Goal: Complete application form

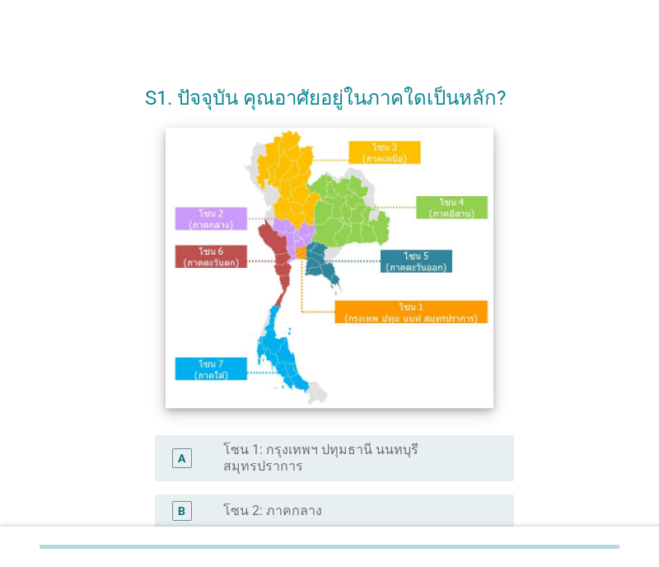
scroll to position [224, 0]
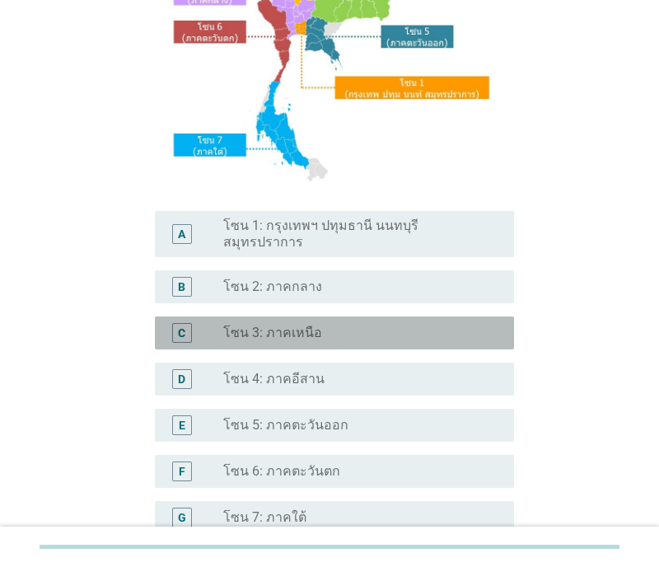
click at [306, 325] on label "โซน 3: ภาคเหนือ" at bounding box center [272, 333] width 99 height 16
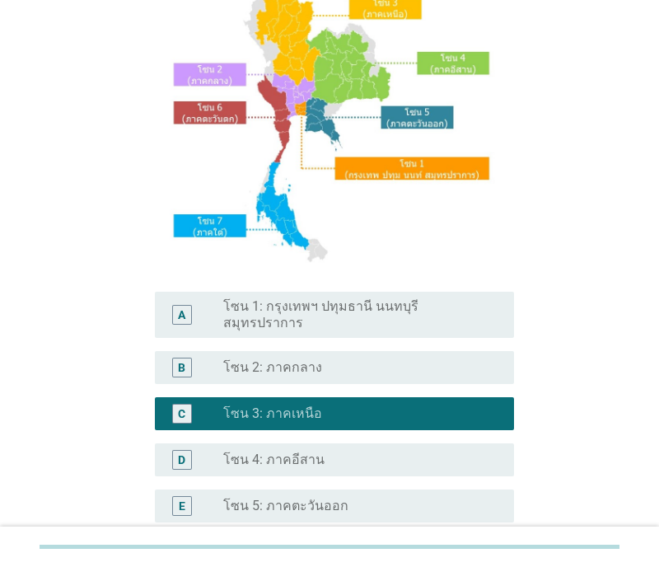
scroll to position [112, 0]
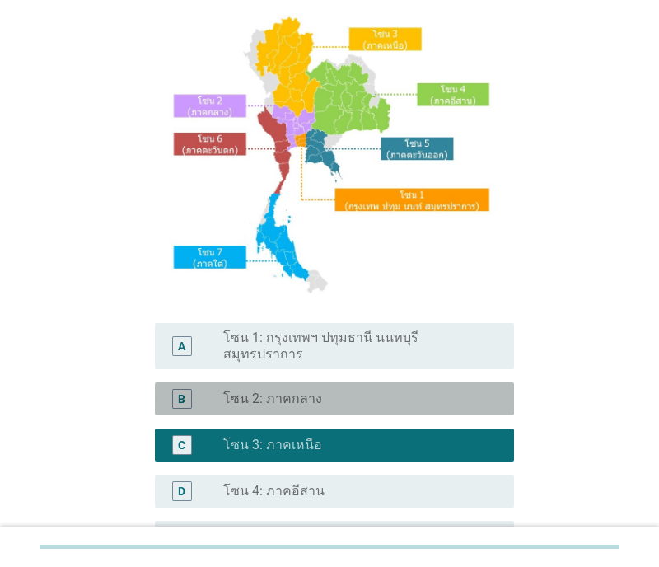
click at [341, 389] on div "radio_button_unchecked โซน 2: ภาคกลาง" at bounding box center [362, 399] width 278 height 20
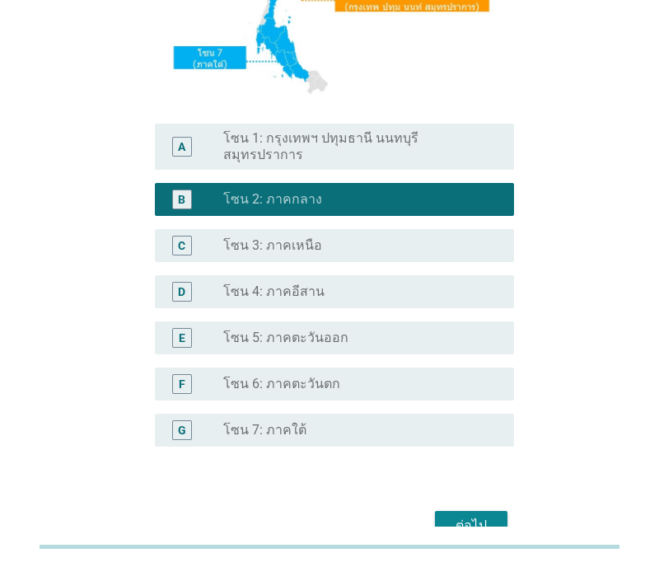
scroll to position [272, 0]
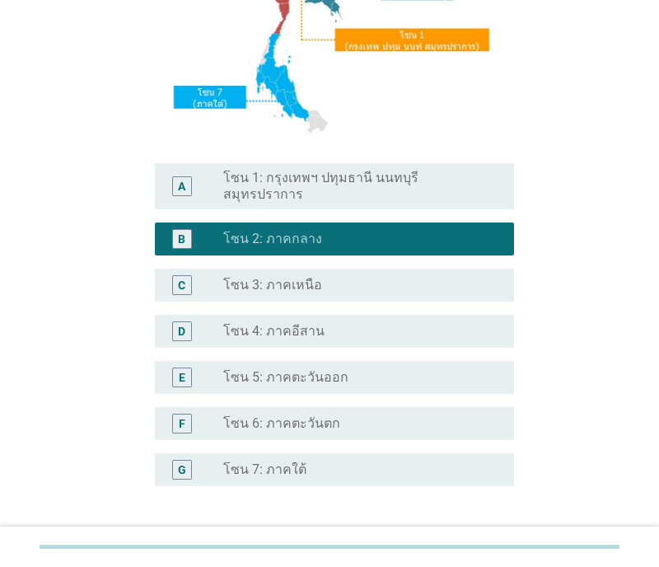
click at [377, 277] on div "radio_button_unchecked โซน 3: ภาคเหนือ" at bounding box center [355, 285] width 265 height 16
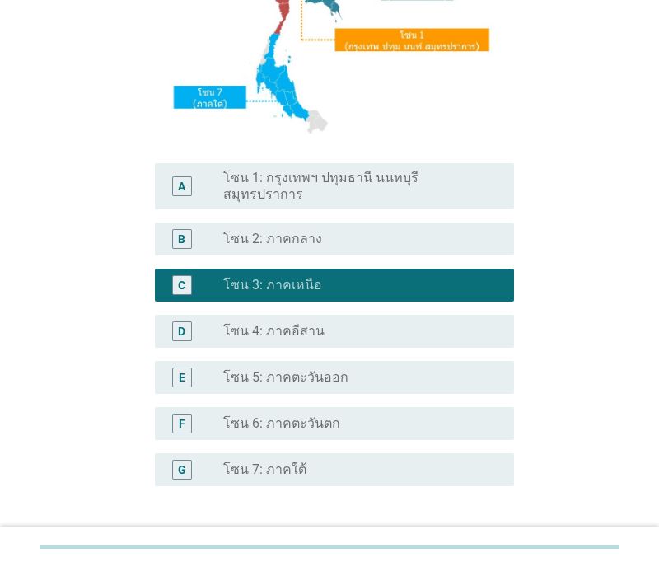
scroll to position [384, 0]
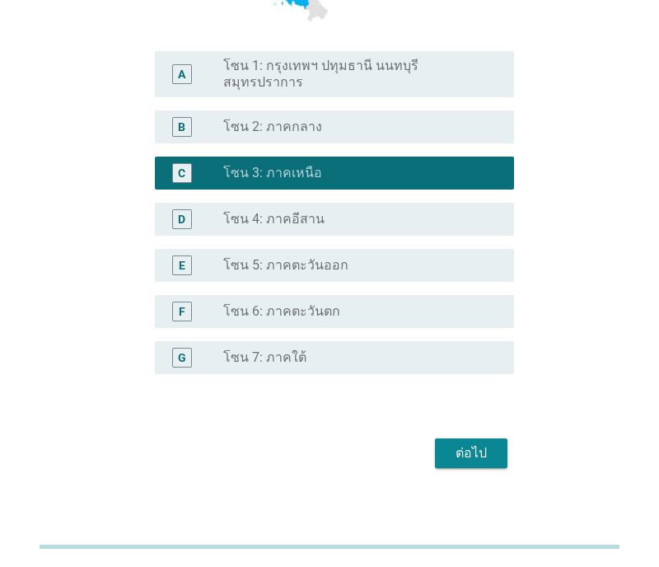
click at [463, 447] on div "ต่อไป" at bounding box center [471, 453] width 46 height 20
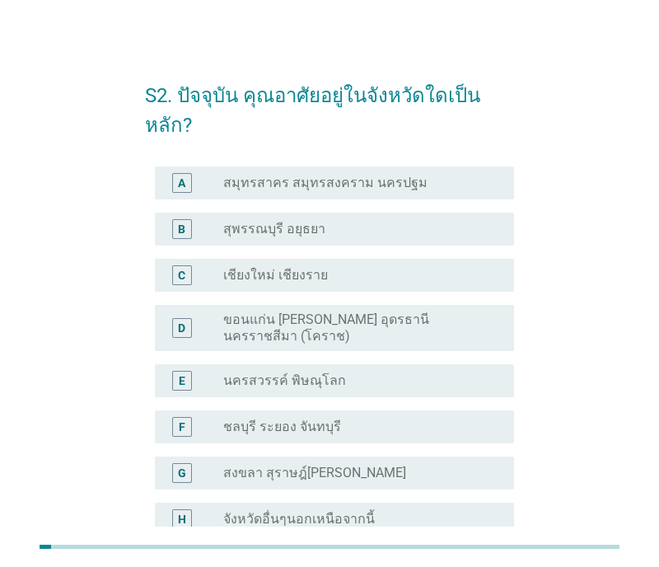
scroll to position [0, 0]
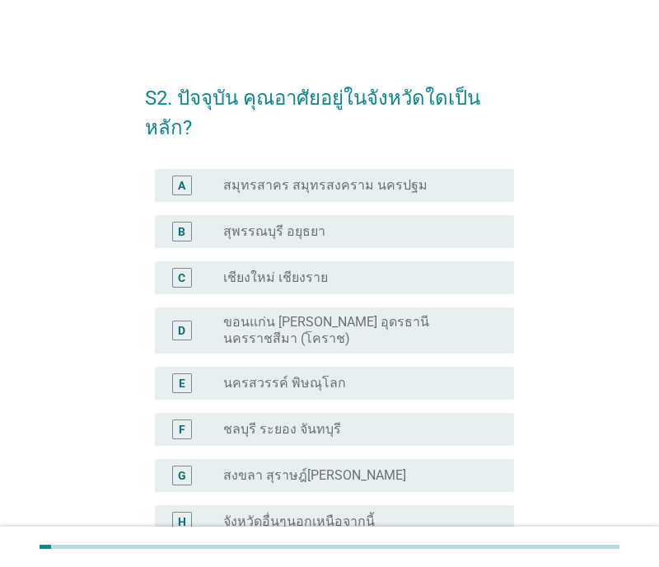
click at [277, 517] on label "จังหวัดอื่นๆนอกเหนือจากนี้" at bounding box center [299, 521] width 152 height 16
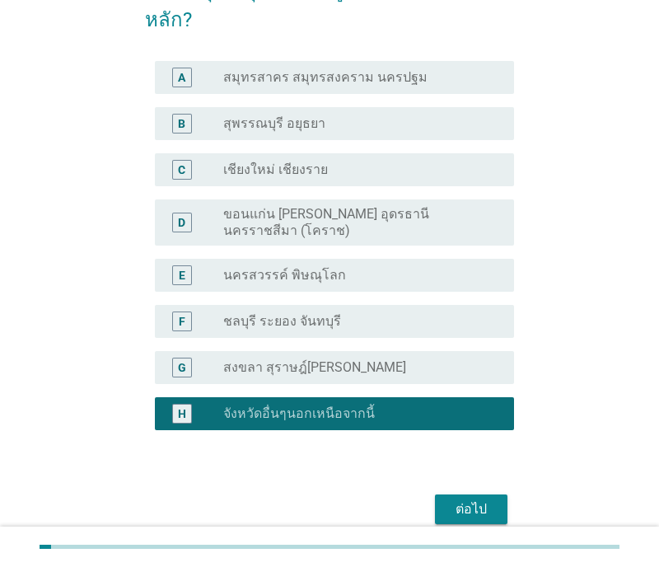
scroll to position [176, 0]
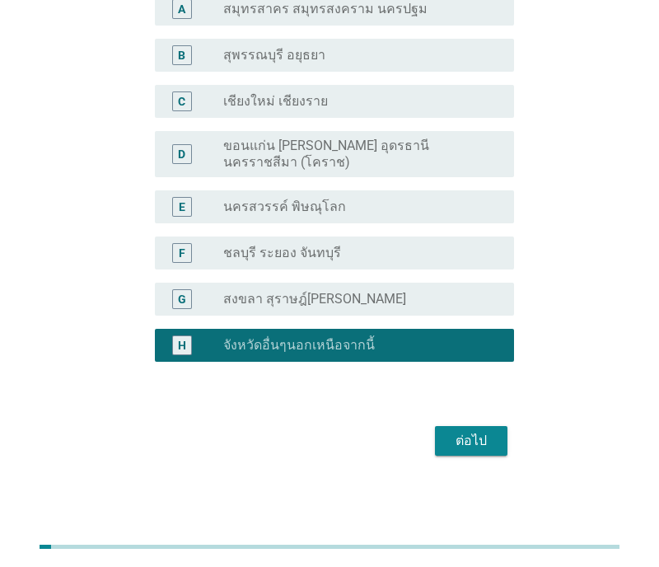
click at [478, 443] on div "ต่อไป" at bounding box center [471, 441] width 46 height 20
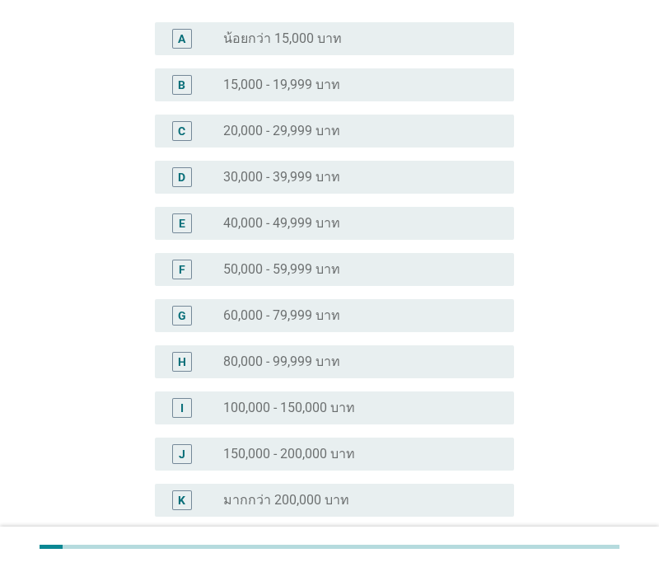
scroll to position [0, 0]
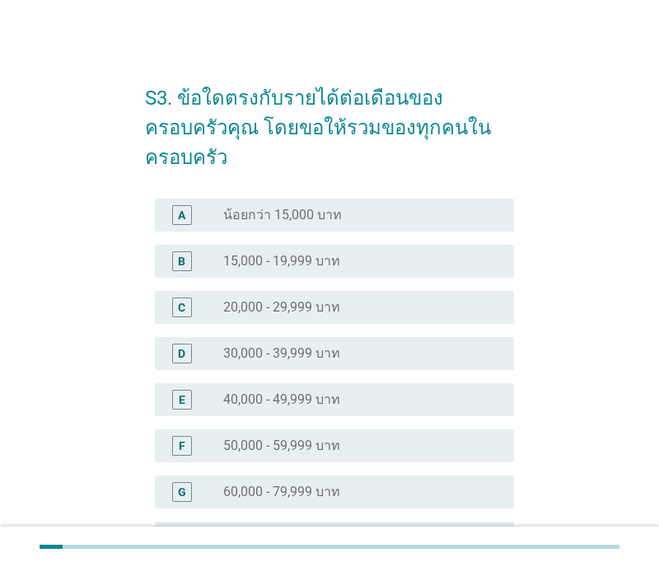
click at [278, 438] on label "50,000 - 59,999 บาท" at bounding box center [281, 446] width 117 height 16
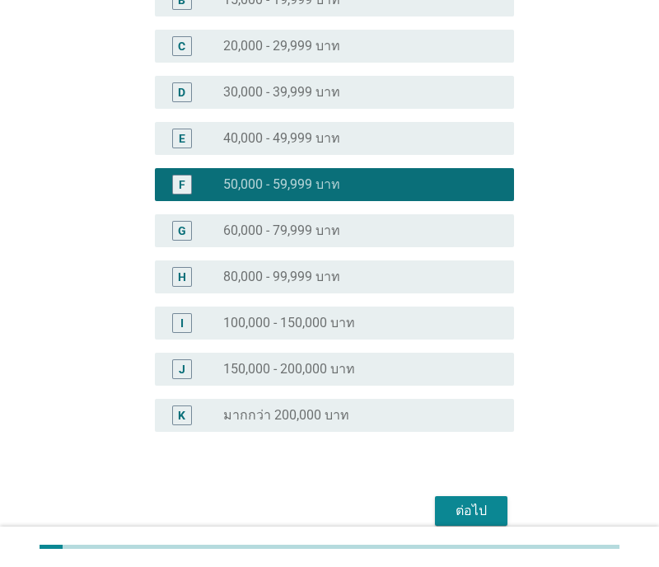
scroll to position [302, 0]
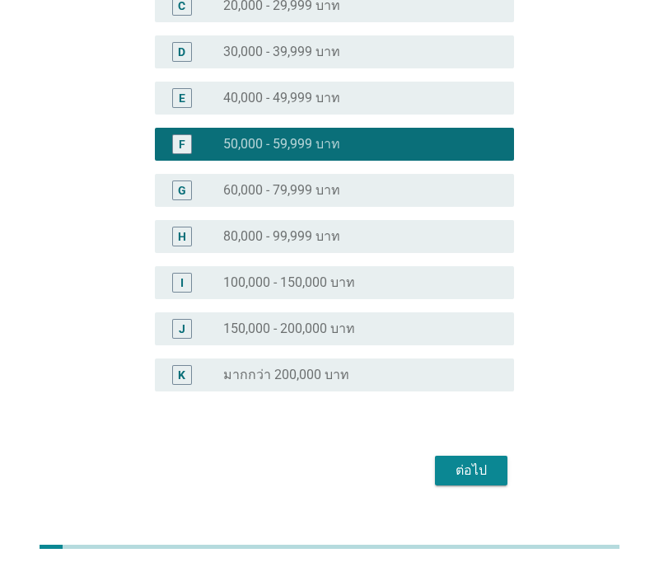
click at [481, 461] on div "ต่อไป" at bounding box center [471, 471] width 46 height 20
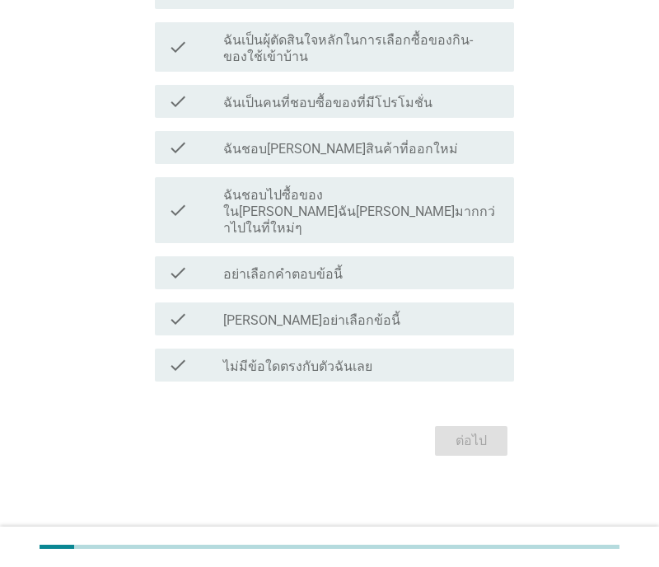
scroll to position [0, 0]
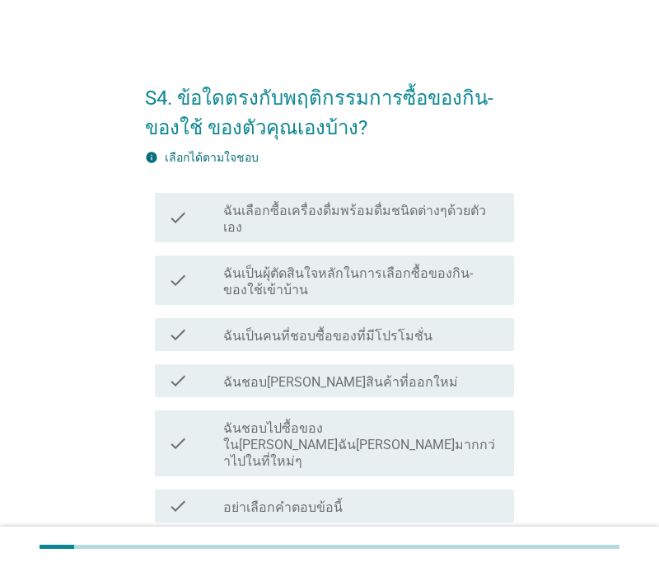
click at [302, 214] on label "ฉันเลือกซื้อเครื่องดื่มพร้อมดื่มชนิดต่างๆด้วยตัวเอง" at bounding box center [362, 219] width 278 height 33
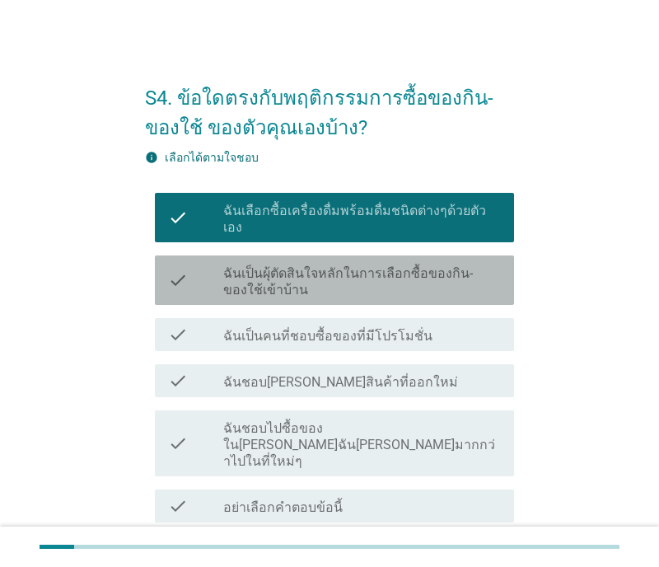
click at [337, 268] on label "ฉันเป็นผุ้ตัดสินใจหลักในการเลือกซื้อของกิน-ของใช้เข้าบ้าน" at bounding box center [362, 281] width 278 height 33
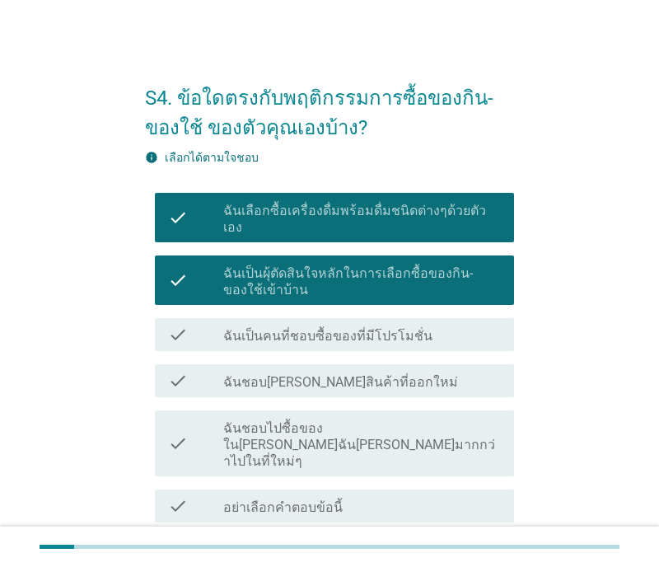
click at [316, 374] on label "ฉันชอบ[PERSON_NAME]สินค้าที่ออกใหม่" at bounding box center [340, 382] width 235 height 16
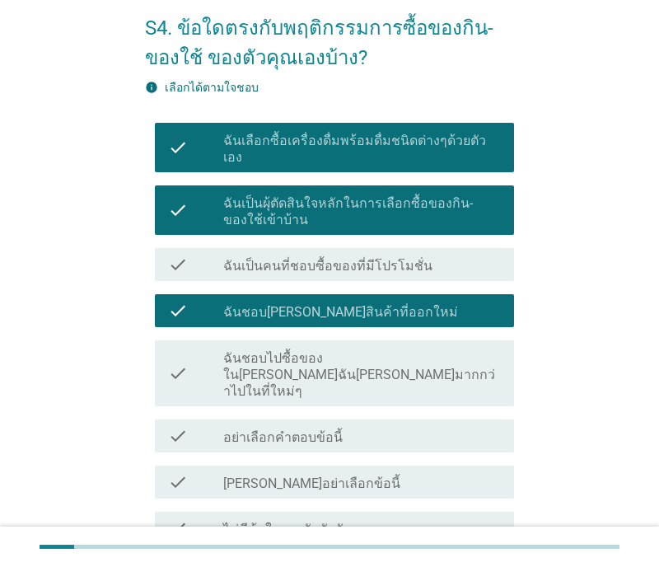
scroll to position [112, 0]
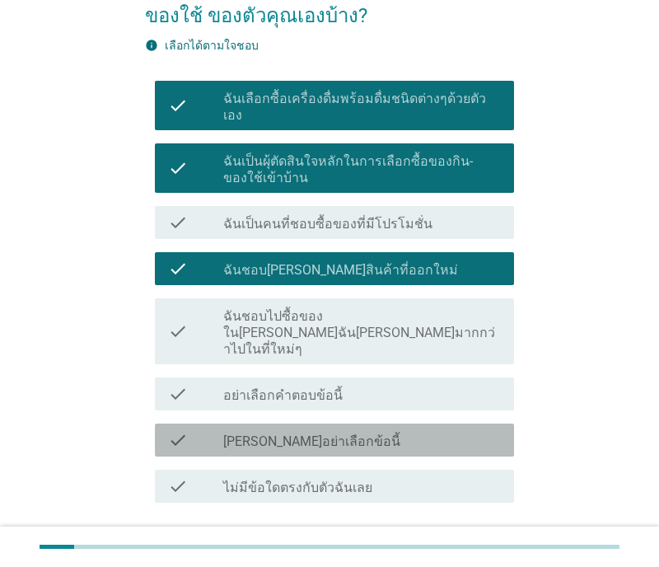
click at [269, 434] on label "[PERSON_NAME]อย่าเลือกข้อนี้" at bounding box center [311, 442] width 177 height 16
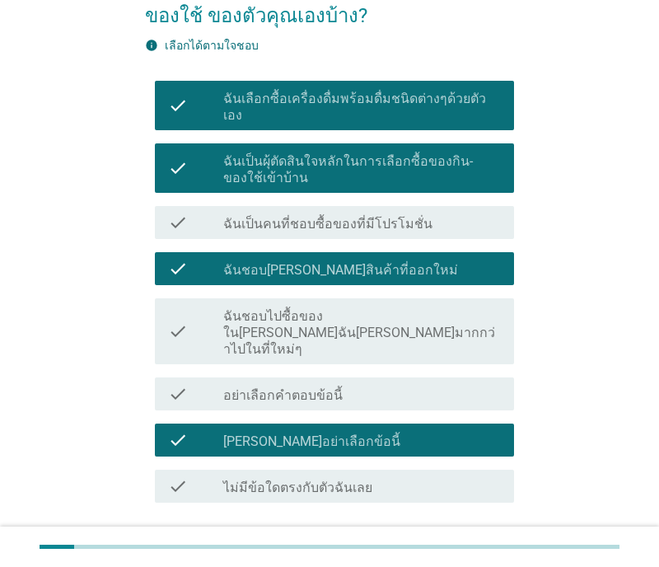
click at [471, 552] on div "ต่อไป" at bounding box center [471, 562] width 46 height 20
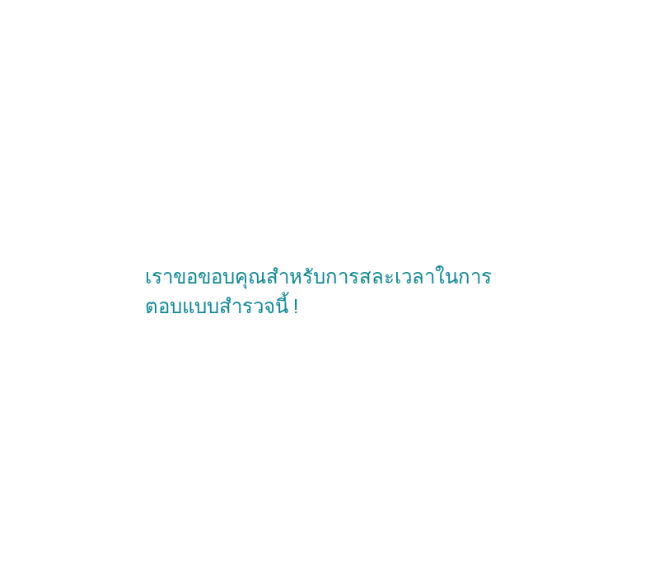
scroll to position [0, 0]
